Goal: Task Accomplishment & Management: Use online tool/utility

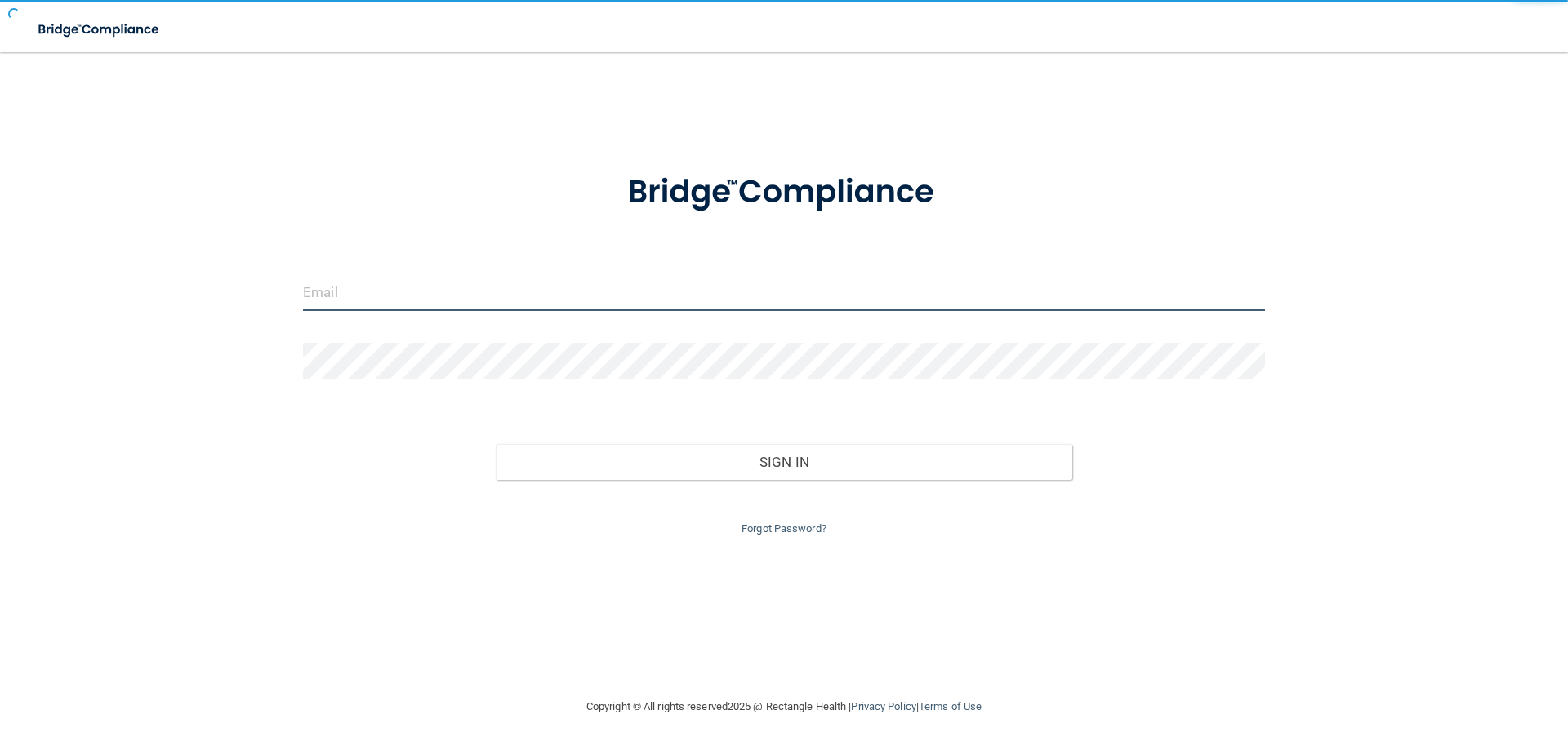
click at [636, 297] on input "email" at bounding box center [784, 292] width 962 height 36
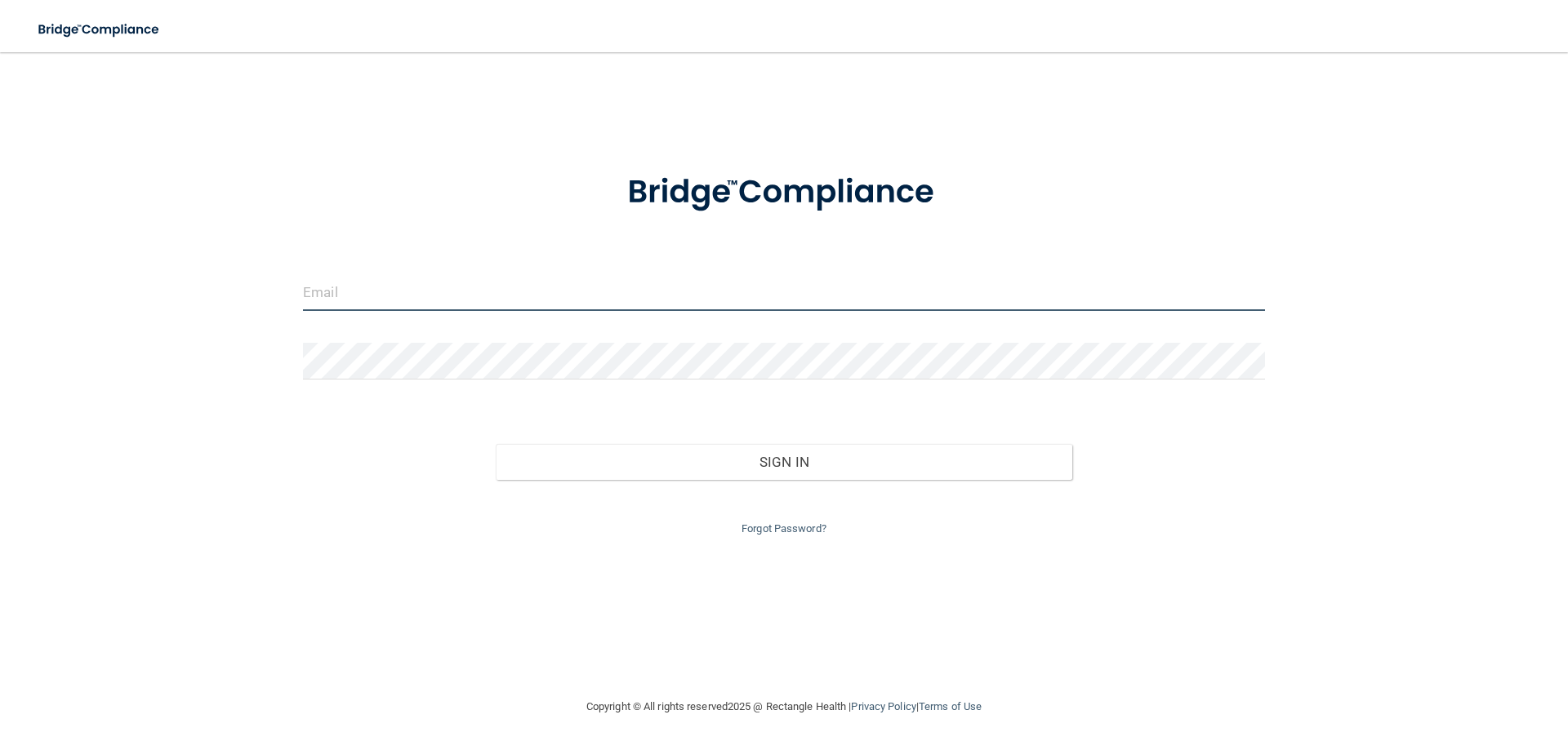
type input "[EMAIL_ADDRESS][DOMAIN_NAME]"
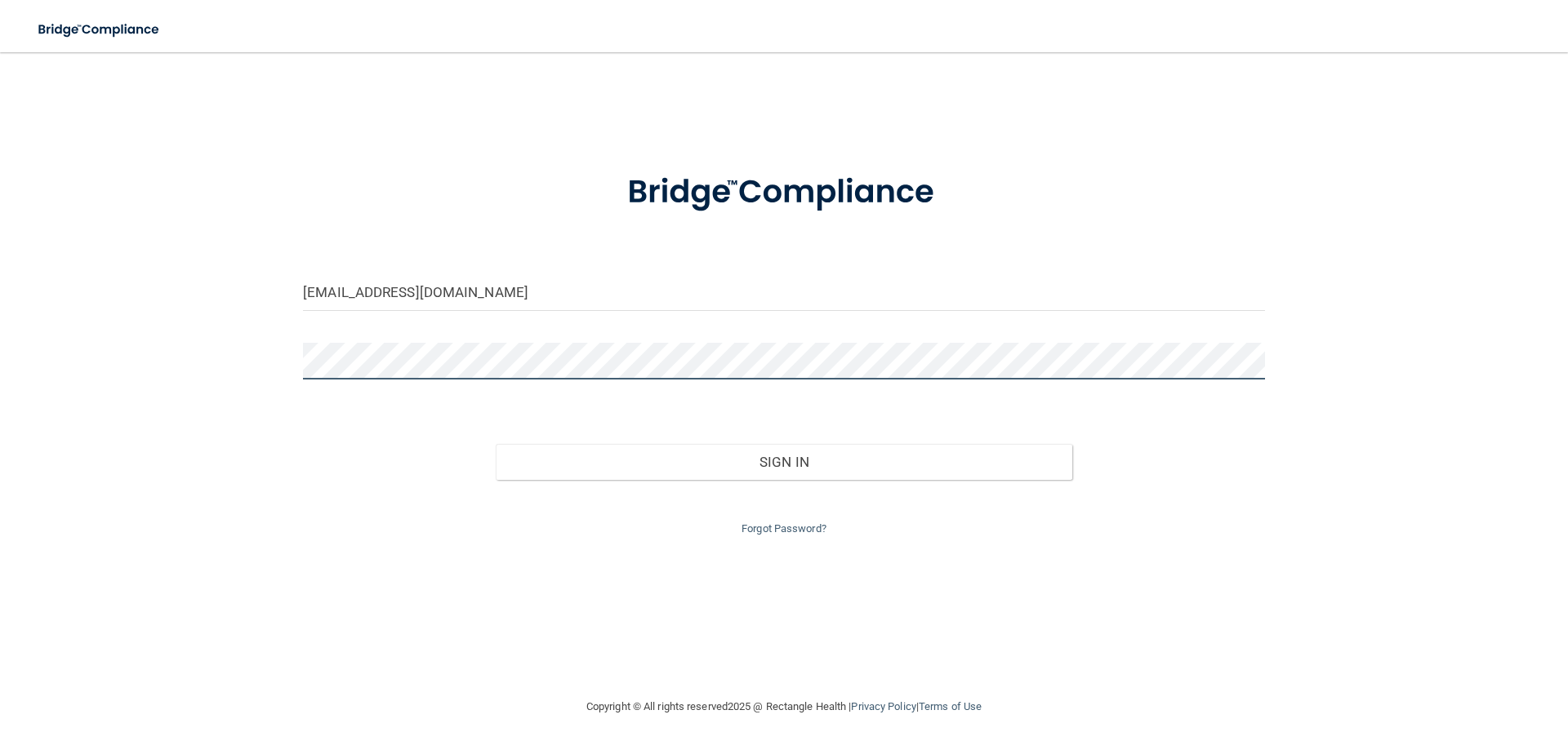
click at [495, 444] on button "Sign In" at bounding box center [784, 463] width 577 height 36
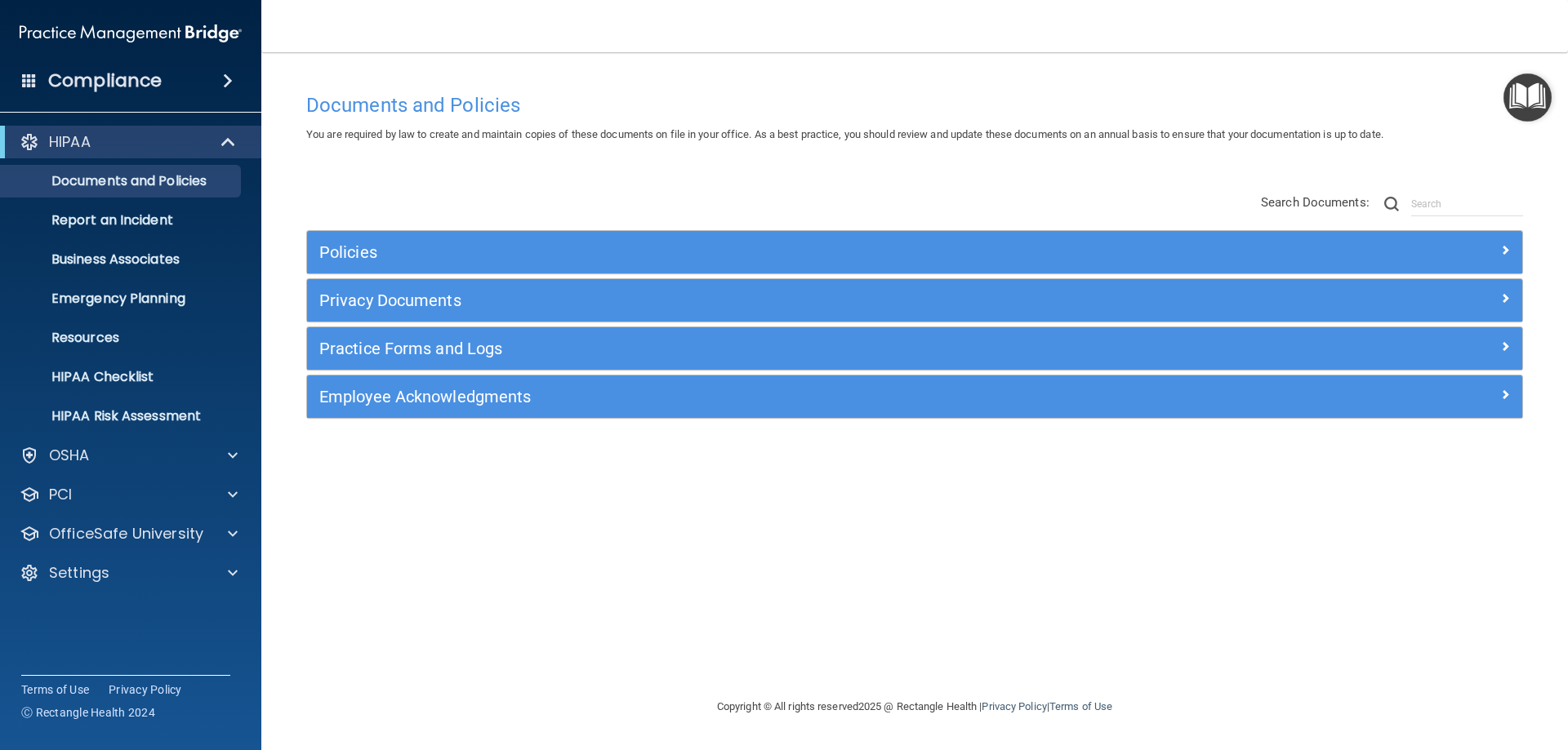
click at [181, 358] on ul "Documents and Policies Report an Incident Business Associates Emergency Plannin…" at bounding box center [132, 296] width 296 height 274
click at [181, 375] on p "HIPAA Checklist" at bounding box center [122, 377] width 223 height 16
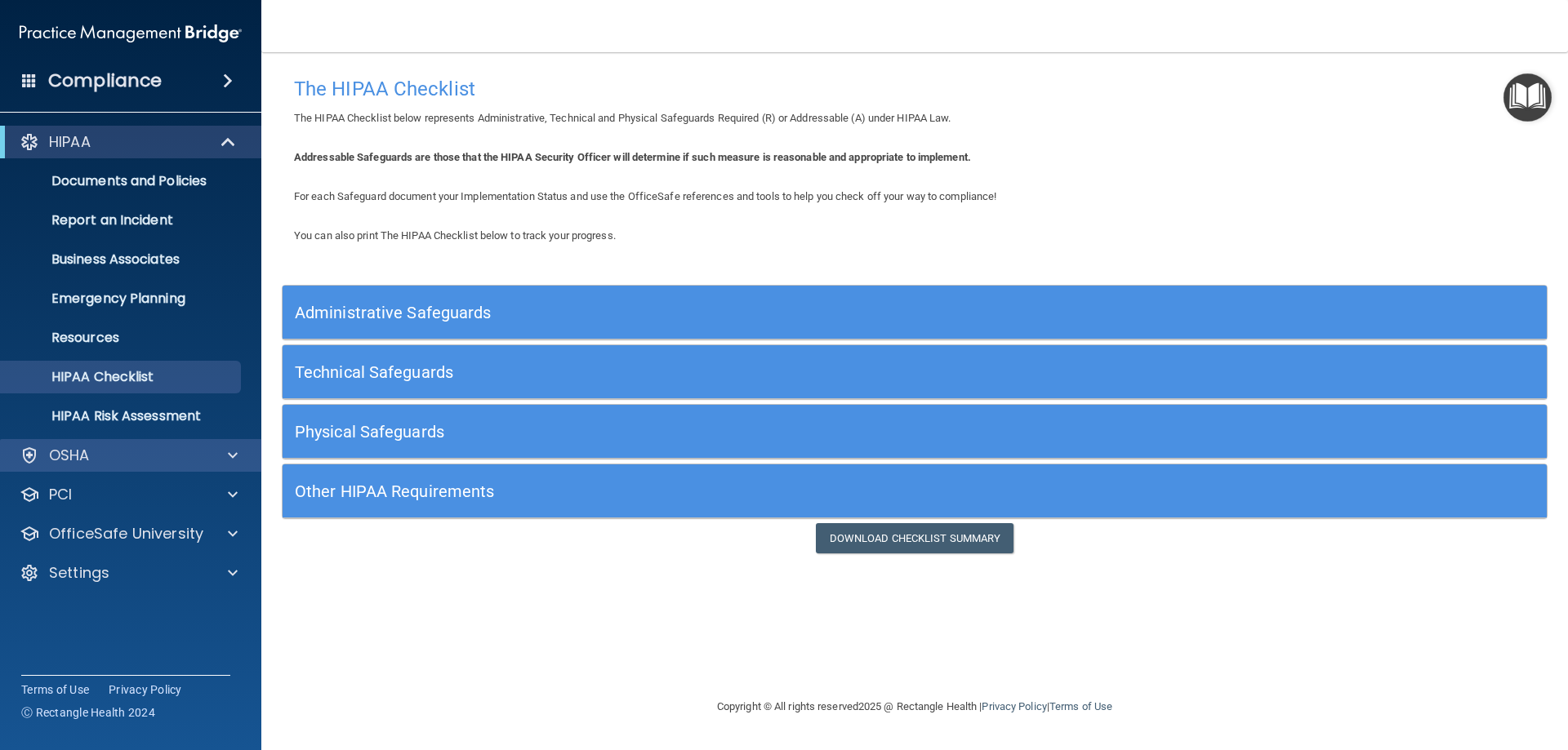
click at [80, 444] on div "OSHA" at bounding box center [131, 455] width 262 height 33
click at [167, 339] on p "Resources" at bounding box center [122, 338] width 223 height 16
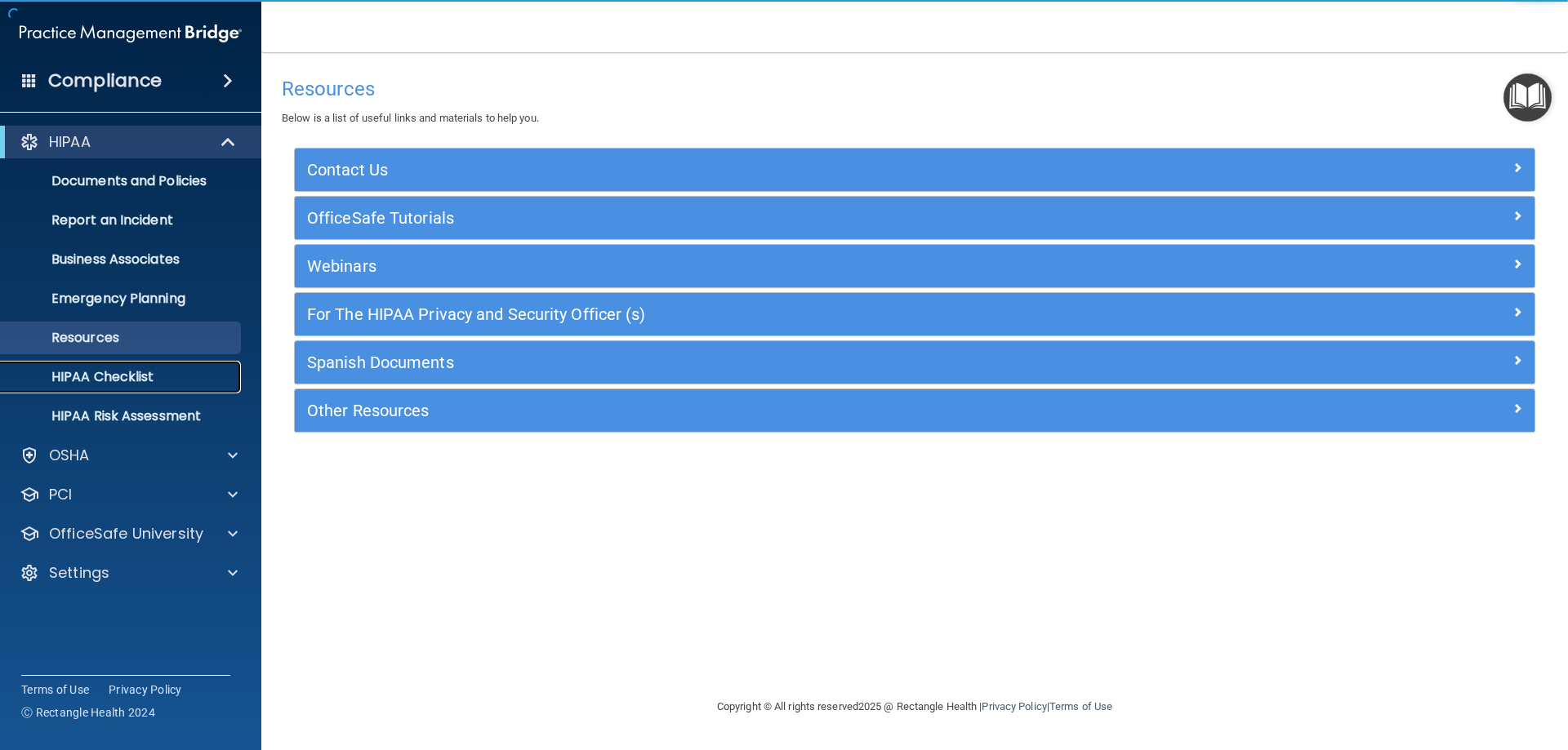
click at [167, 376] on p "HIPAA Checklist" at bounding box center [122, 377] width 223 height 16
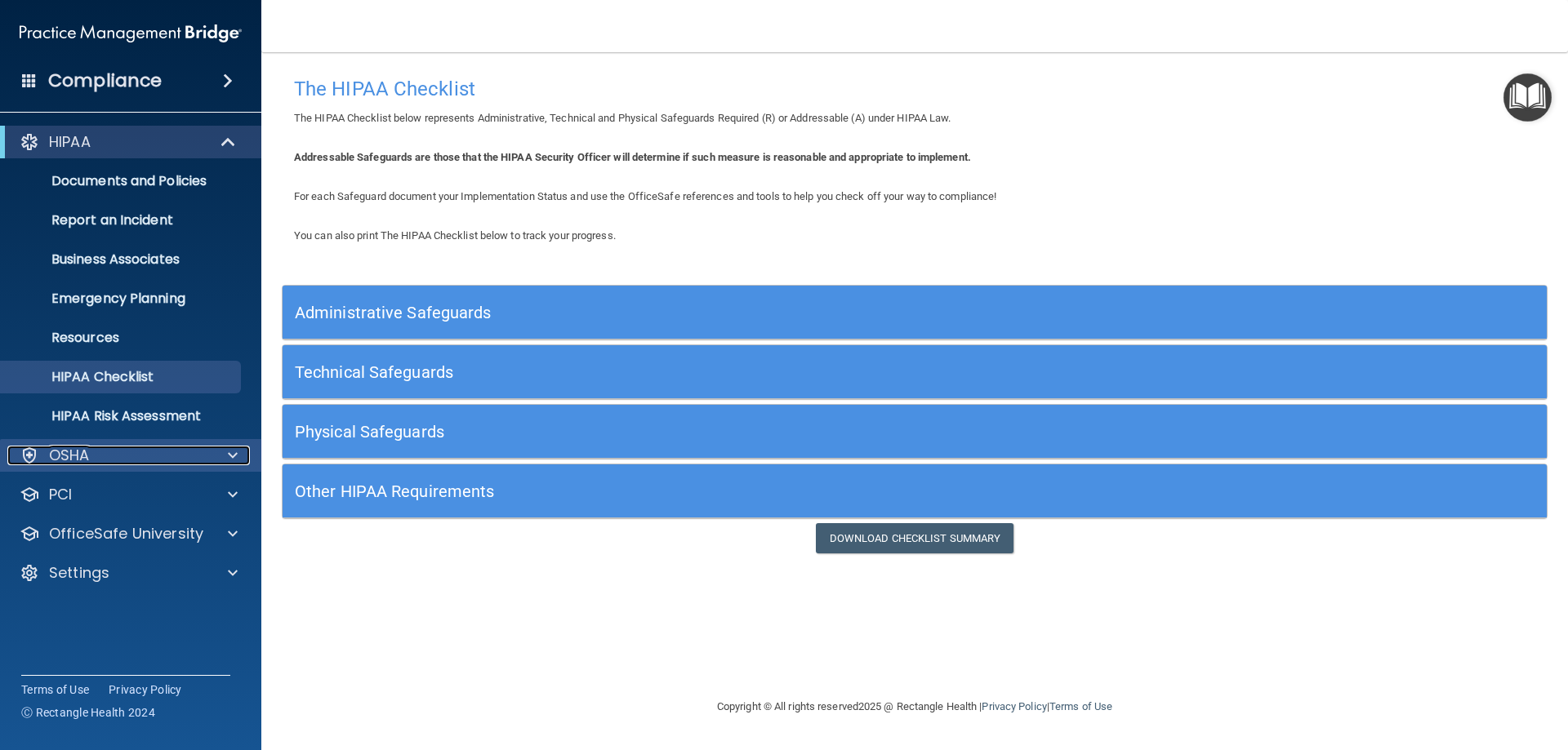
click at [100, 453] on div "OSHA" at bounding box center [108, 455] width 202 height 20
